Goal: Find specific page/section

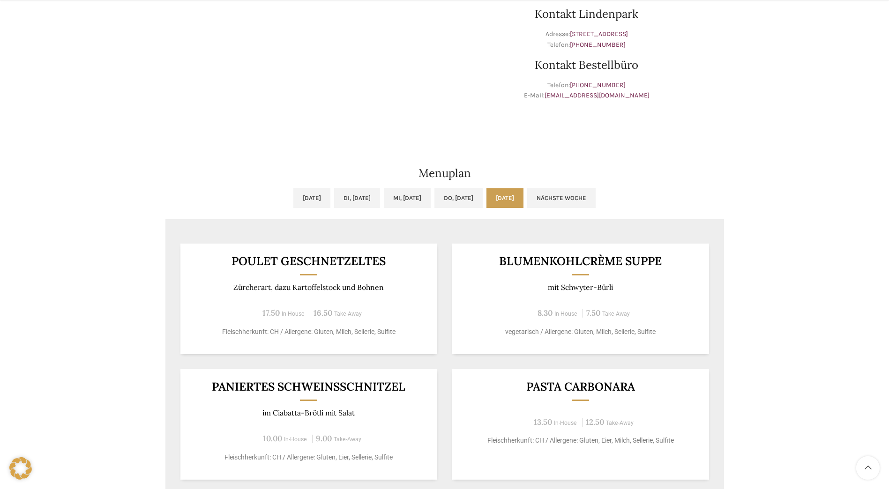
scroll to position [516, 0]
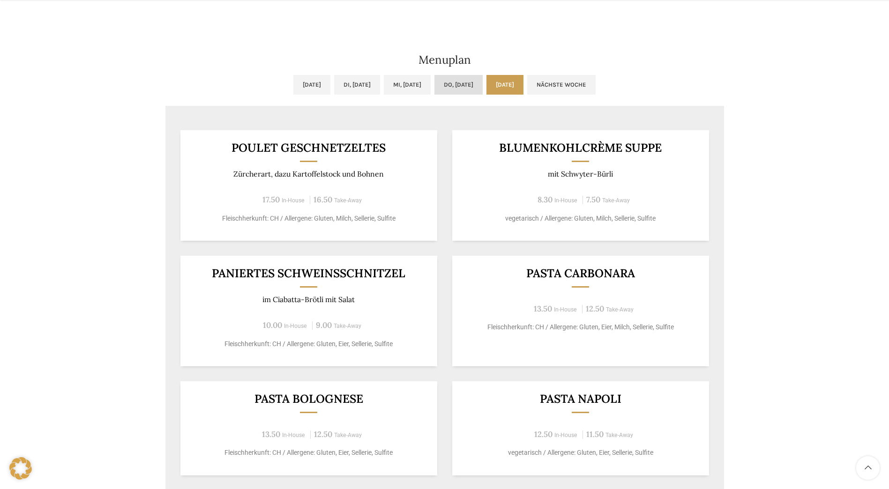
click at [480, 87] on link "Do, [DATE]" at bounding box center [458, 85] width 48 height 20
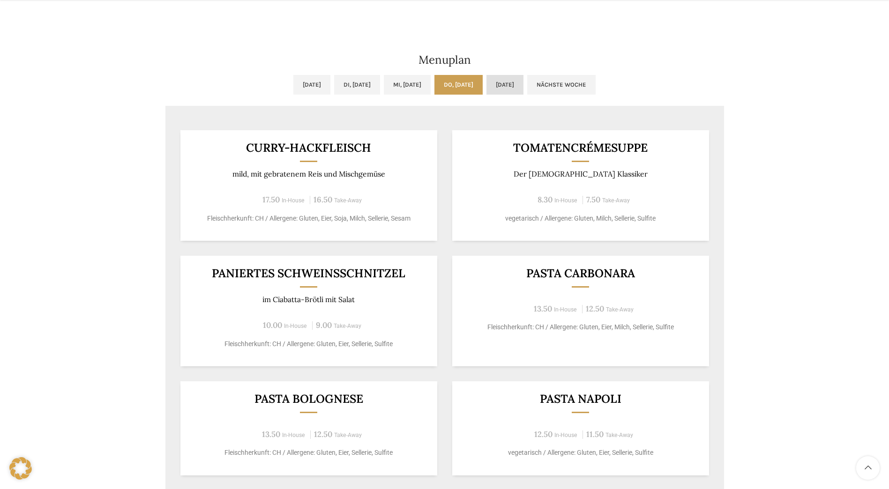
click at [524, 85] on link "[DATE]" at bounding box center [504, 85] width 37 height 20
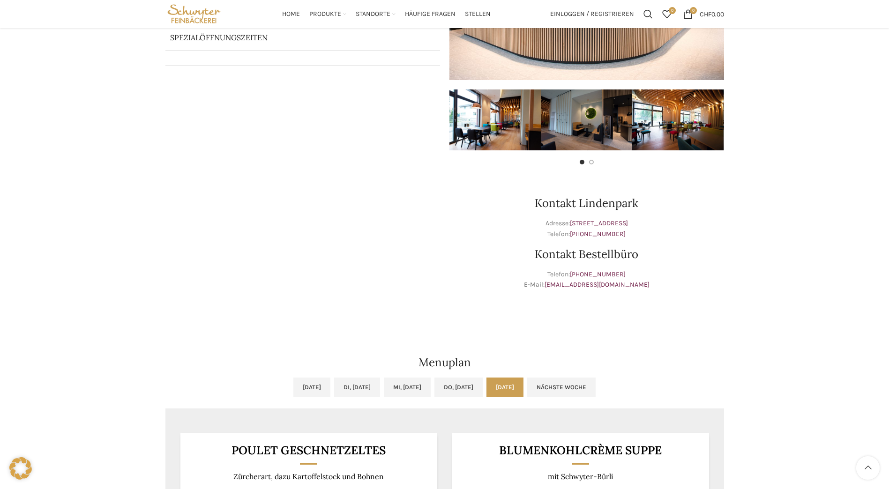
scroll to position [141, 0]
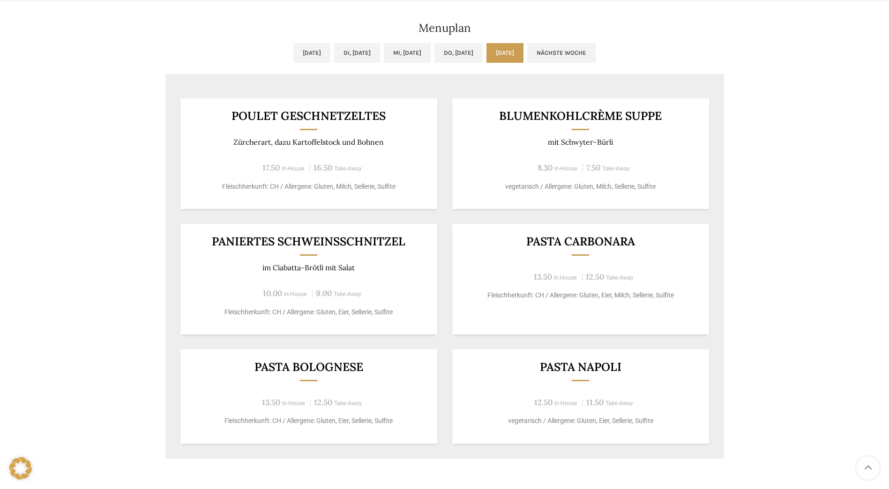
scroll to position [562, 0]
